Goal: Task Accomplishment & Management: Use online tool/utility

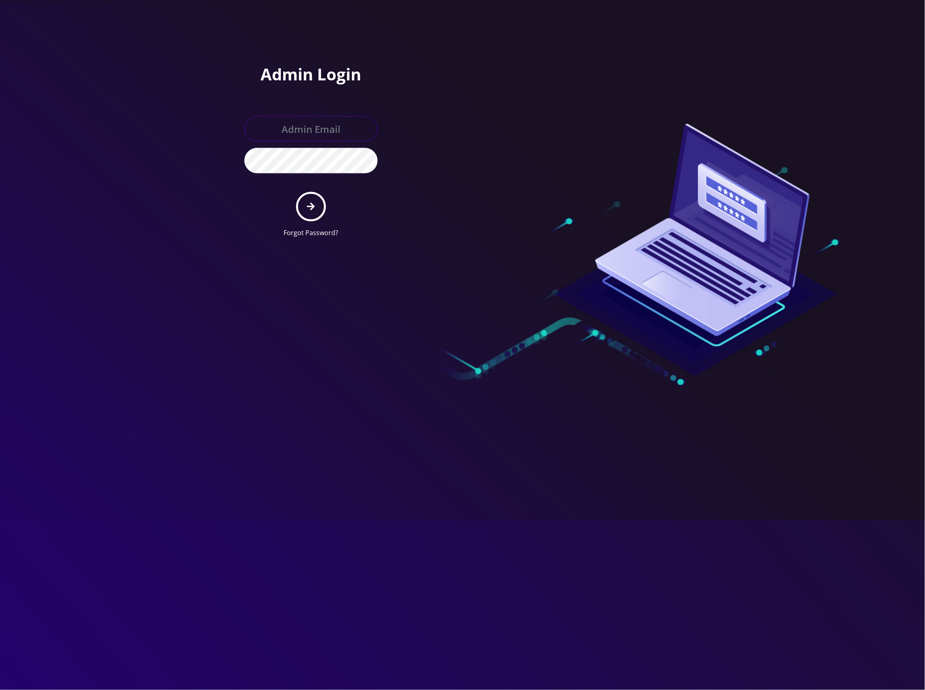
type input "master@britewireless.com"
drag, startPoint x: 322, startPoint y: 201, endPoint x: 316, endPoint y: 203, distance: 6.3
click at [316, 203] on button "submit" at bounding box center [310, 206] width 29 height 29
click at [300, 206] on button "submit" at bounding box center [310, 206] width 29 height 29
type input "[EMAIL_ADDRESS][DOMAIN_NAME]"
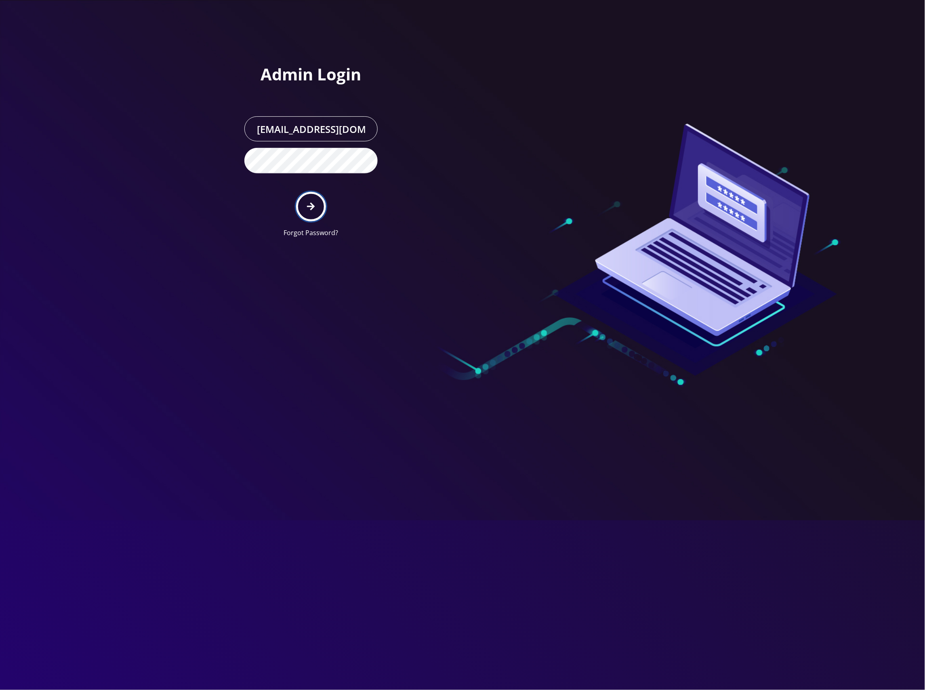
click at [314, 209] on icon "submit" at bounding box center [311, 206] width 8 height 9
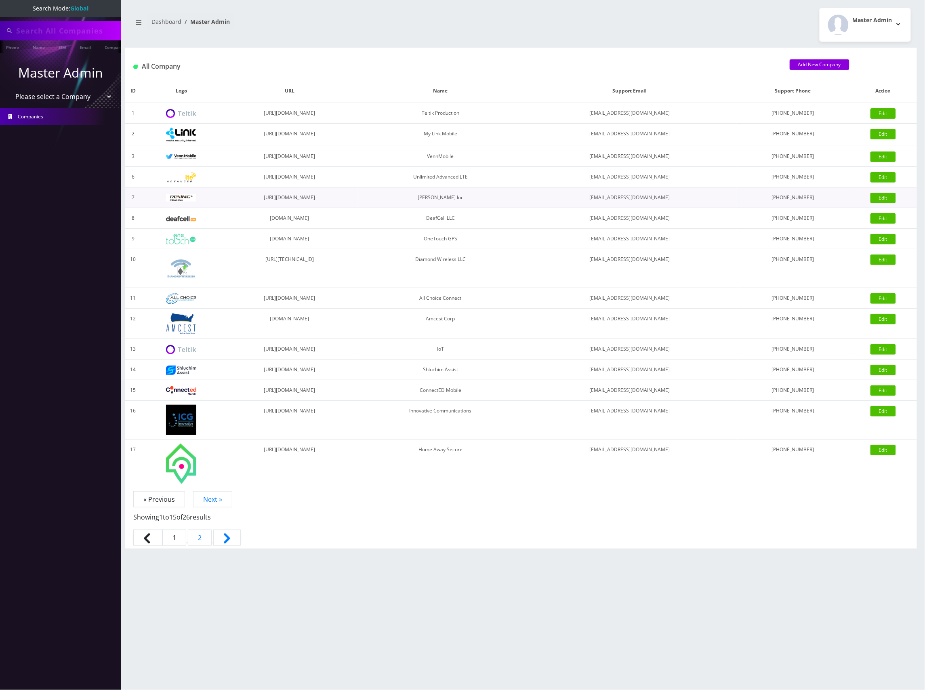
type input "[TECHNICAL_ID]"
click at [83, 97] on select "Please select a Company Teltik Production My Link Mobile VennMobile Unlimited A…" at bounding box center [60, 97] width 103 height 15
select select "13"
click at [9, 90] on select "Please select a Company Teltik Production My Link Mobile VennMobile Unlimited A…" at bounding box center [60, 97] width 103 height 15
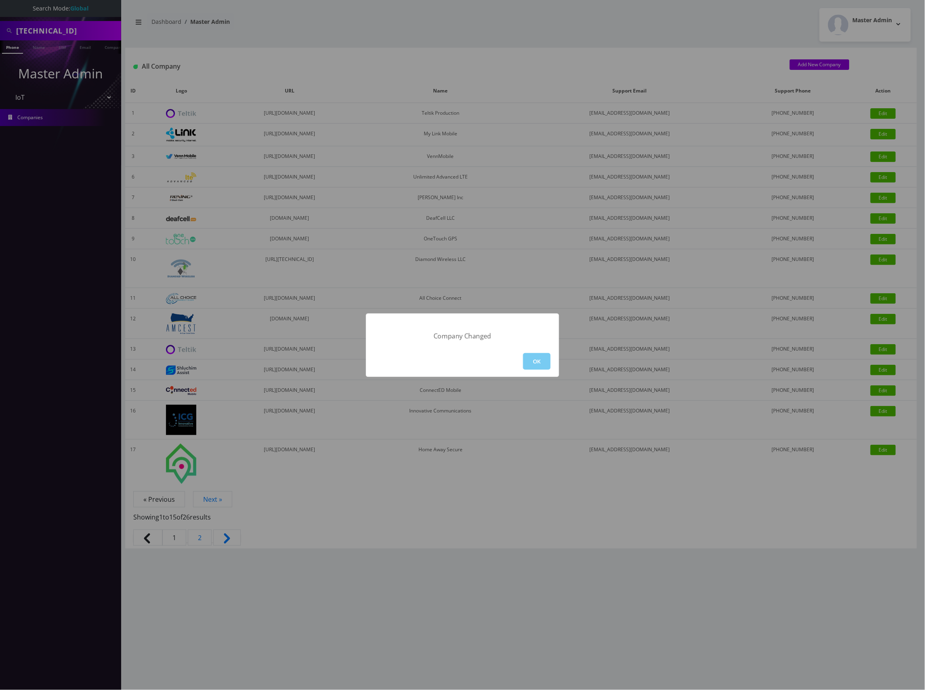
click at [527, 360] on button "OK" at bounding box center [536, 361] width 27 height 17
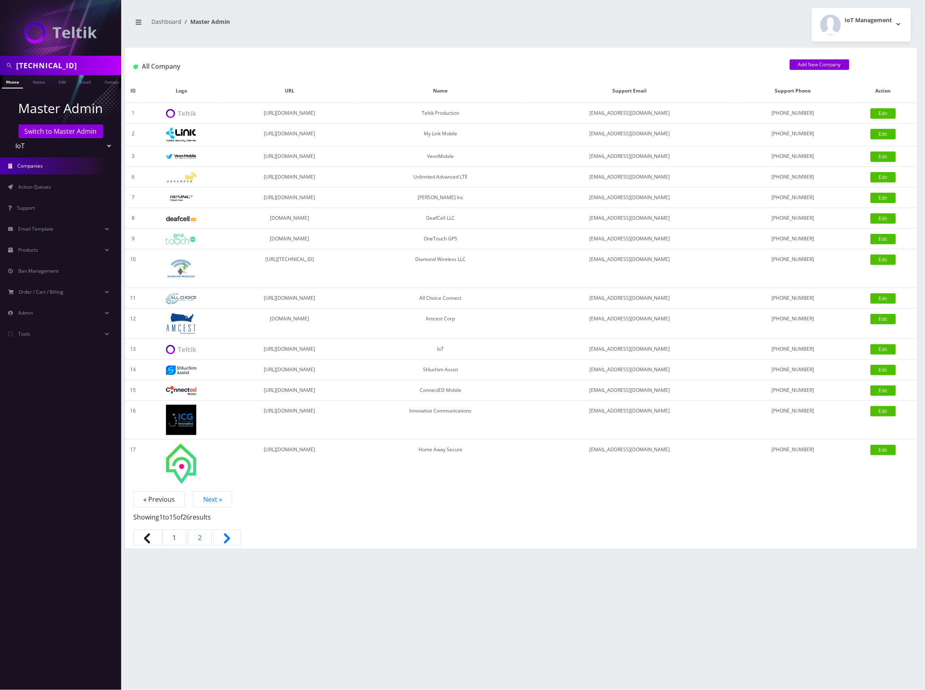
click at [69, 65] on input "[TECHNICAL_ID]" at bounding box center [67, 65] width 103 height 15
click at [327, 64] on h1 "All Company" at bounding box center [455, 67] width 645 height 8
click at [68, 190] on link "Action Queues" at bounding box center [60, 187] width 121 height 17
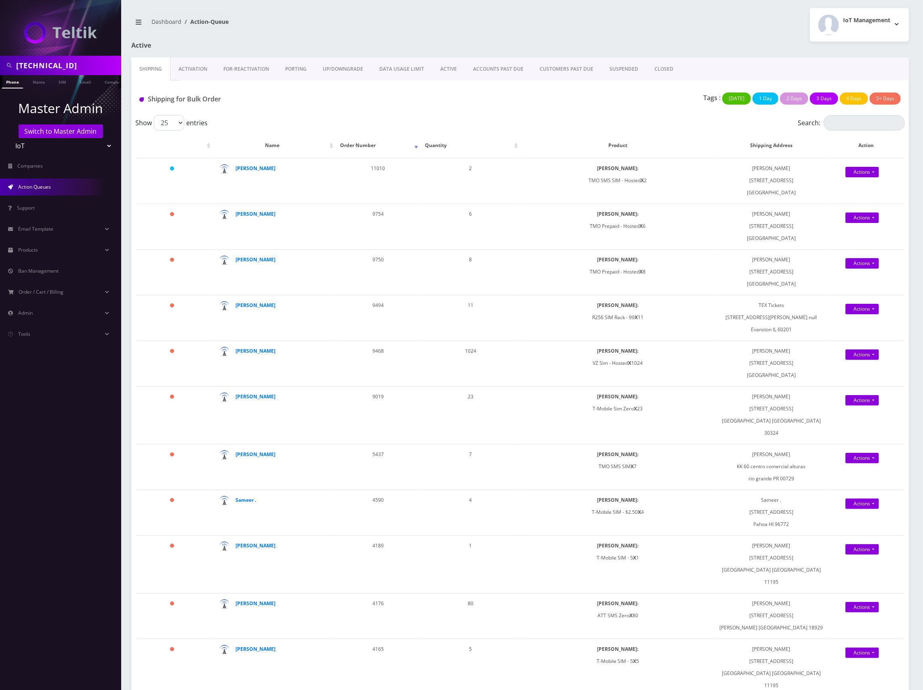
click at [437, 104] on div "Tags : [DATE] 1 Day 2 Days 3 Days 4 Days 5+ Days" at bounding box center [649, 101] width 516 height 17
